Goal: Information Seeking & Learning: Learn about a topic

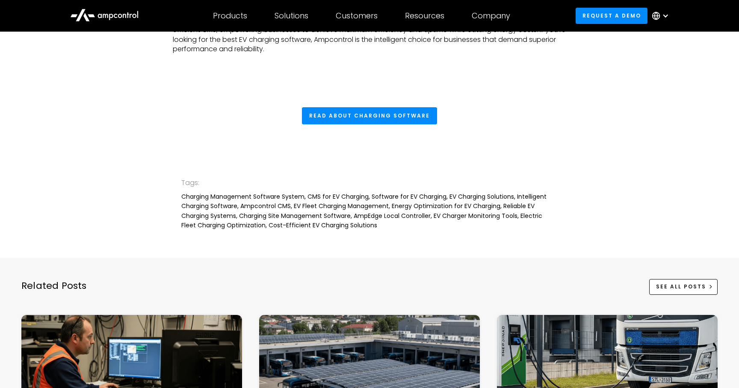
scroll to position [2733, 0]
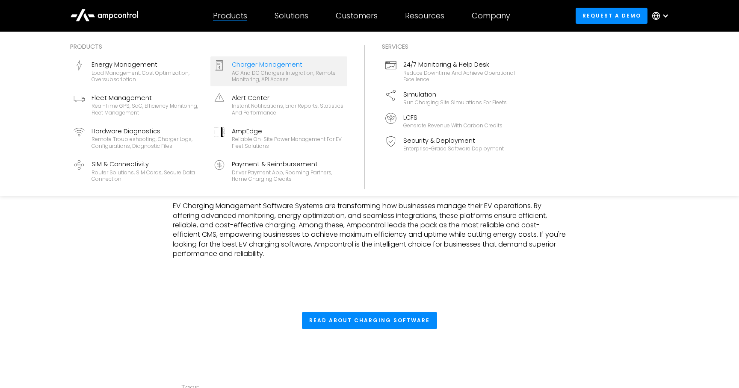
click at [261, 68] on div "Charger Management" at bounding box center [288, 64] width 112 height 9
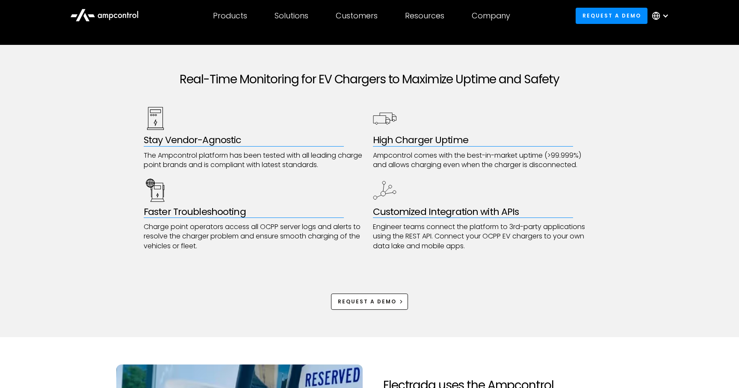
scroll to position [402, 0]
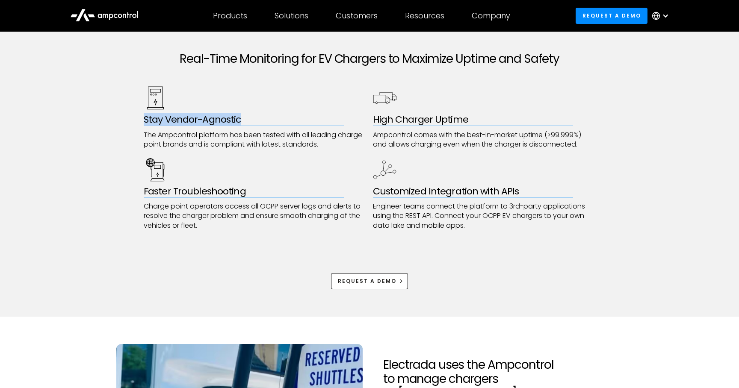
drag, startPoint x: 243, startPoint y: 122, endPoint x: 143, endPoint y: 121, distance: 99.7
click at [143, 121] on div "Real-Time Monitoring for EV Chargers to Maximize Uptime and Safety Stay Vendor-…" at bounding box center [369, 170] width 739 height 293
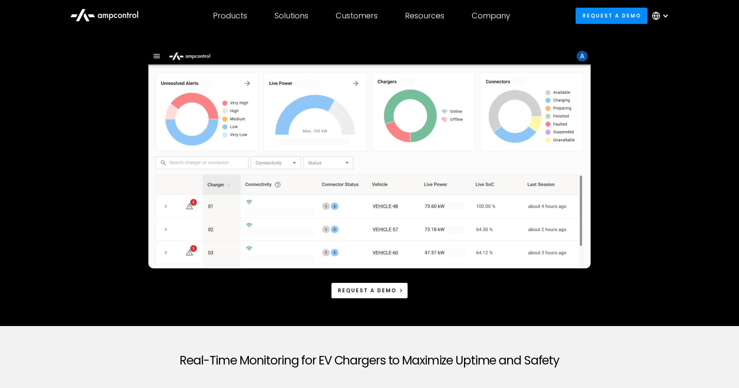
scroll to position [0, 0]
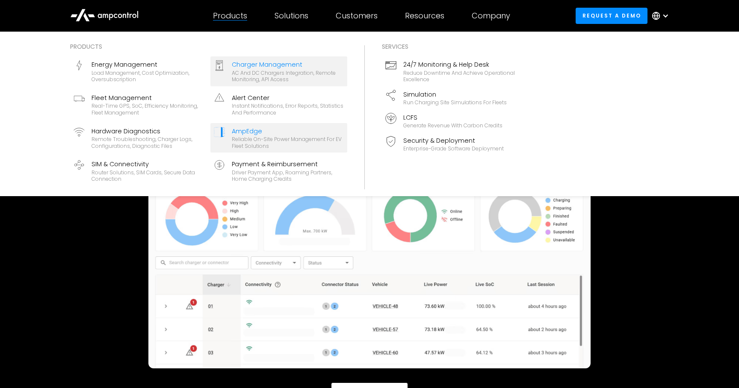
click at [248, 133] on div "AmpEdge" at bounding box center [288, 131] width 112 height 9
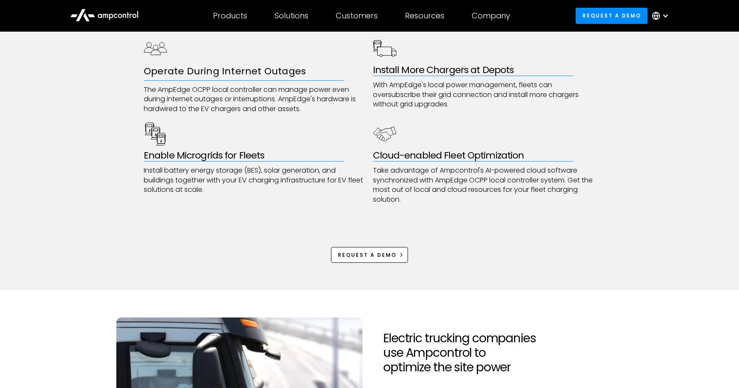
scroll to position [481, 0]
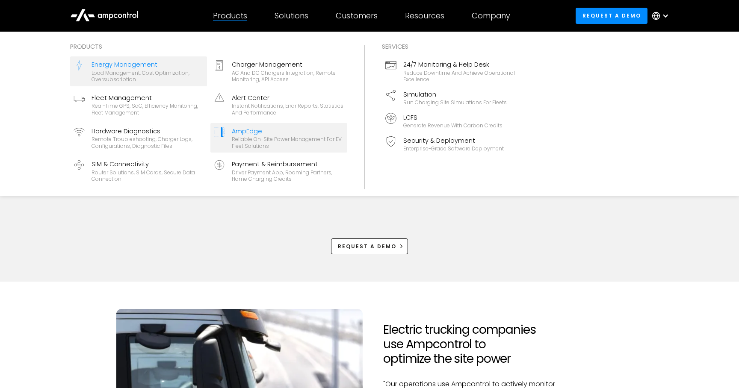
click at [142, 79] on div "Load management, cost optimization, oversubscription" at bounding box center [148, 76] width 112 height 13
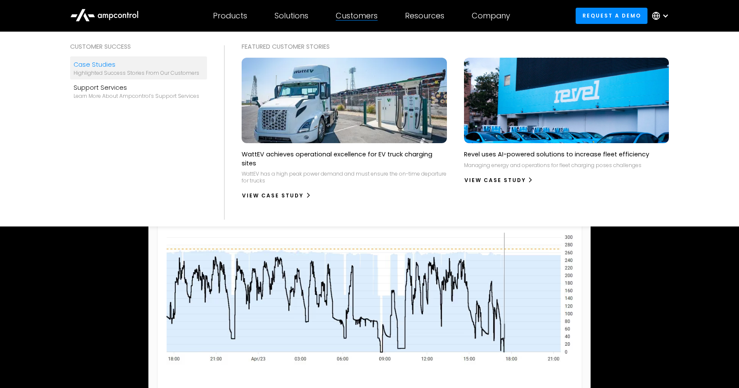
click at [142, 75] on div "Highlighted success stories From Our Customers" at bounding box center [137, 73] width 126 height 7
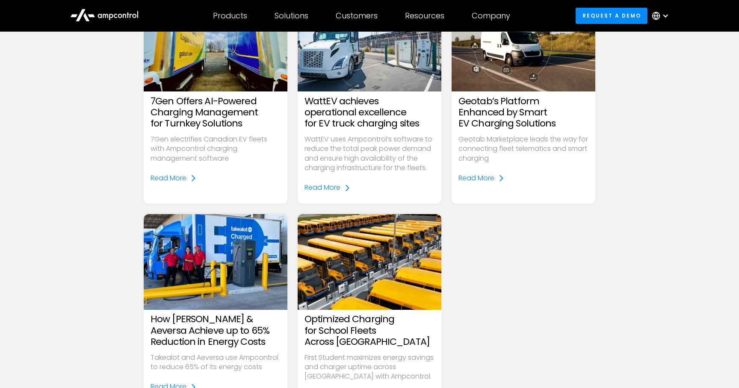
scroll to position [352, 0]
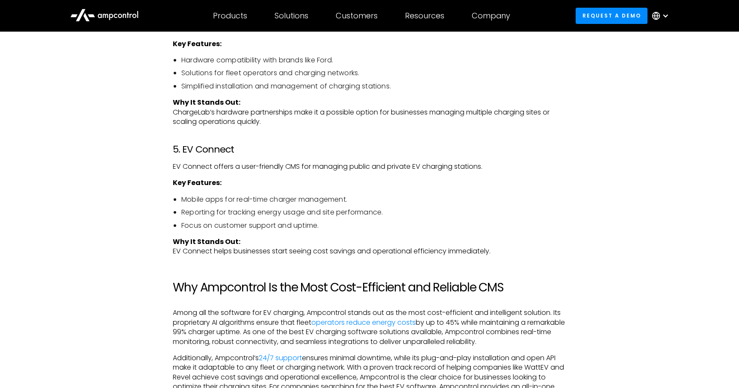
scroll to position [1732, 0]
